Goal: Task Accomplishment & Management: Complete application form

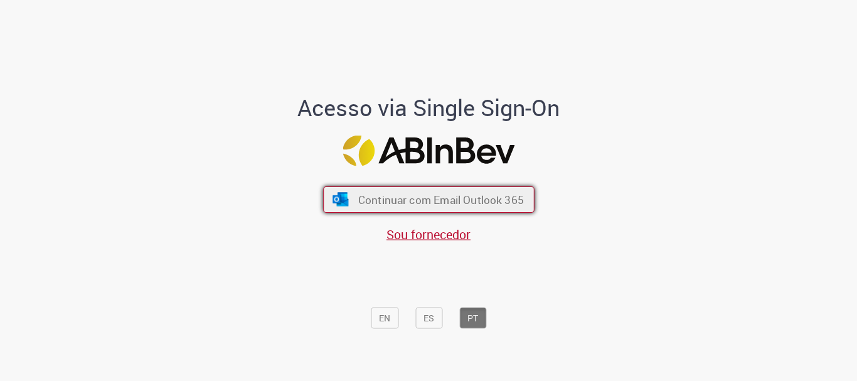
click at [425, 212] on button "Continuar com Email Outlook 365" at bounding box center [428, 199] width 211 height 26
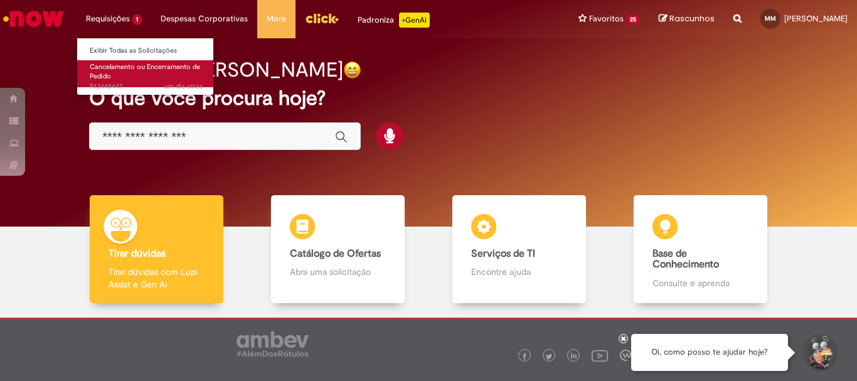
click at [123, 63] on span "Cancelamento ou Encerramento de Pedido" at bounding box center [145, 71] width 110 height 19
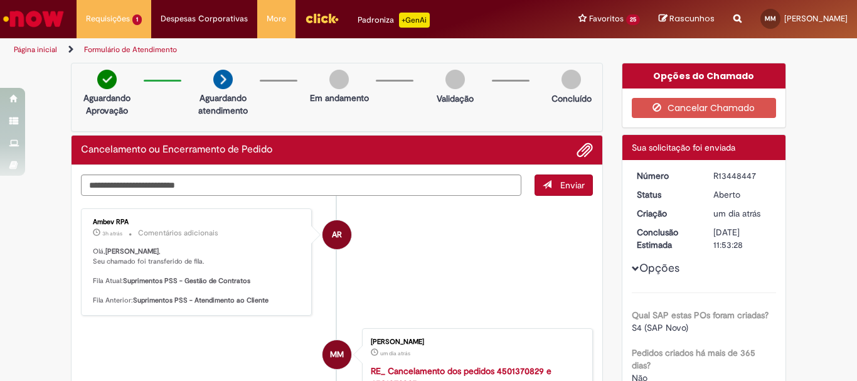
scroll to position [188, 0]
